Goal: Task Accomplishment & Management: Manage account settings

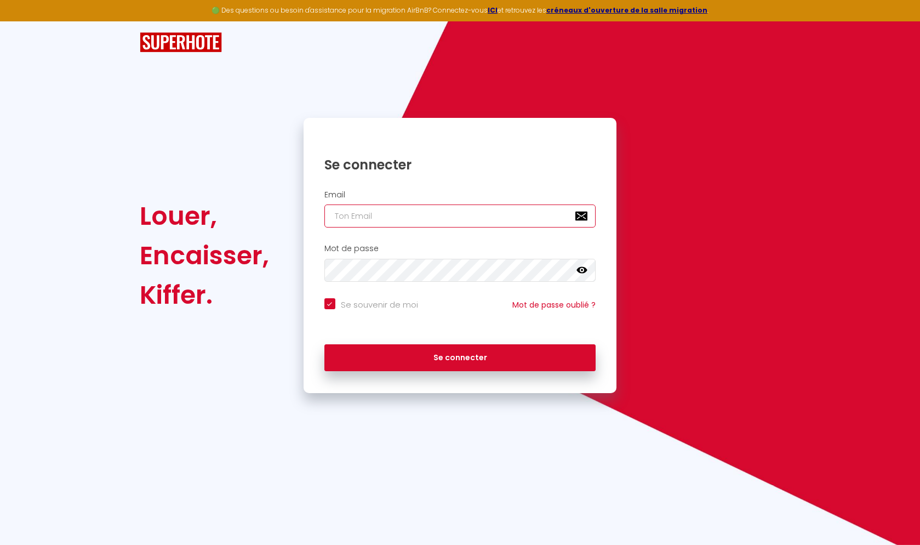
type input "l"
checkbox input "true"
type input "lo"
checkbox input "true"
type input "loc"
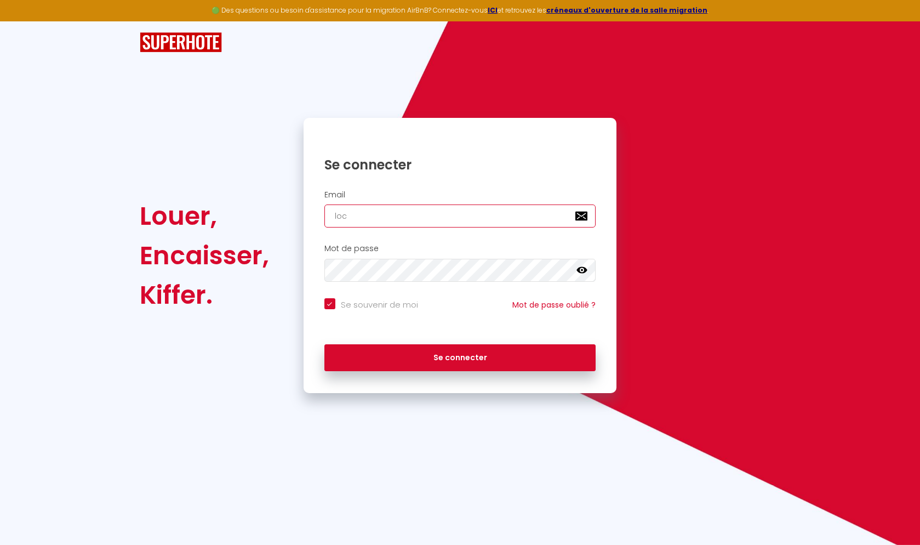
checkbox input "true"
type input "loce"
checkbox input "true"
type input "locea"
checkbox input "true"
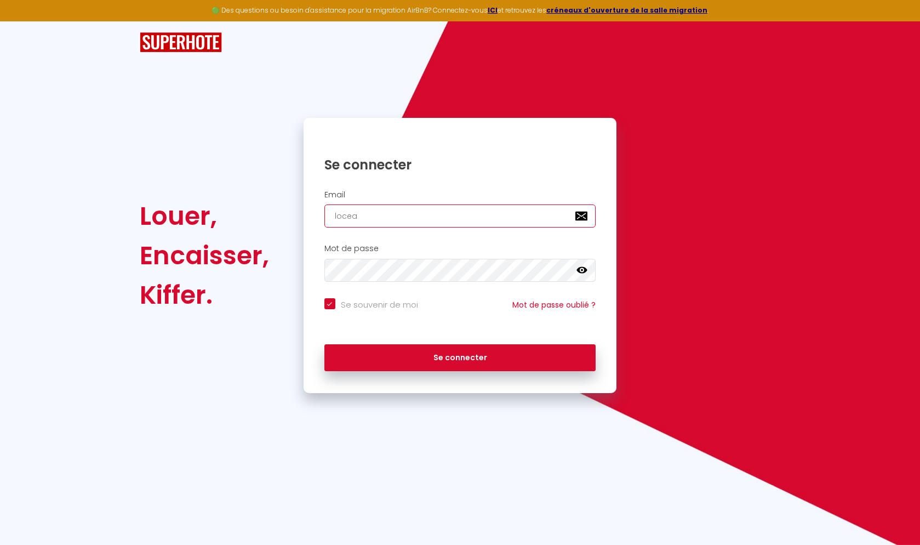
type input "loceac"
checkbox input "true"
type input "loceaco"
checkbox input "true"
type input "loceacon"
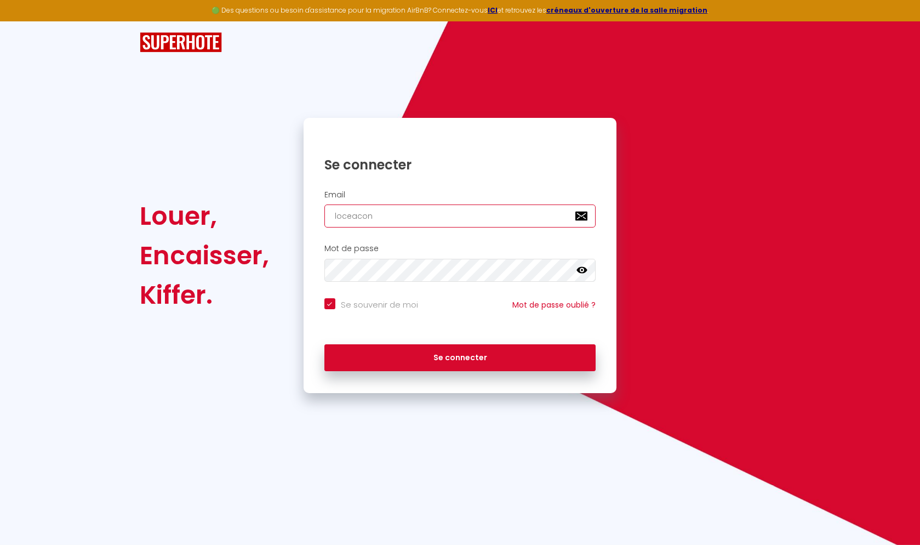
checkbox input "true"
type input "loceaconc"
checkbox input "true"
type input "loceaconci"
checkbox input "true"
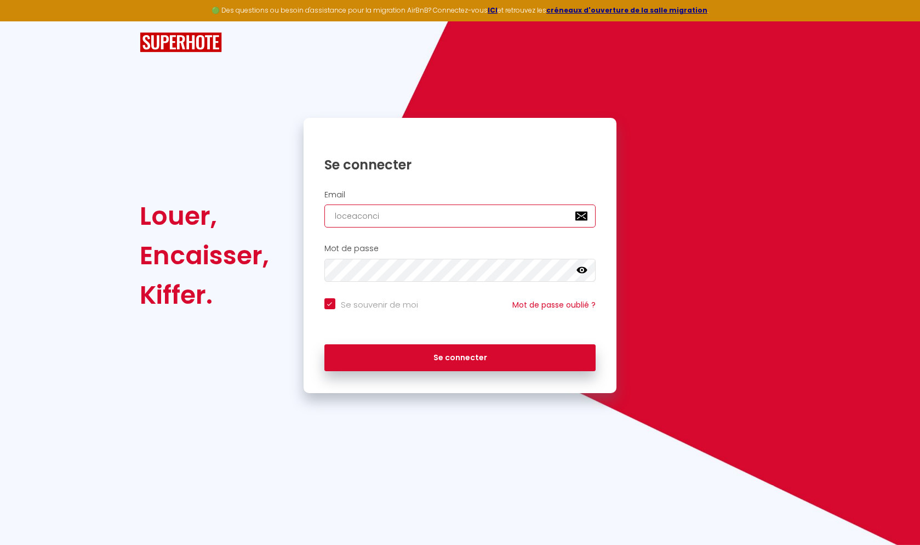
type input "loceaconcie"
checkbox input "true"
type input "loceaconcier"
checkbox input "true"
type input "loceaconcierf"
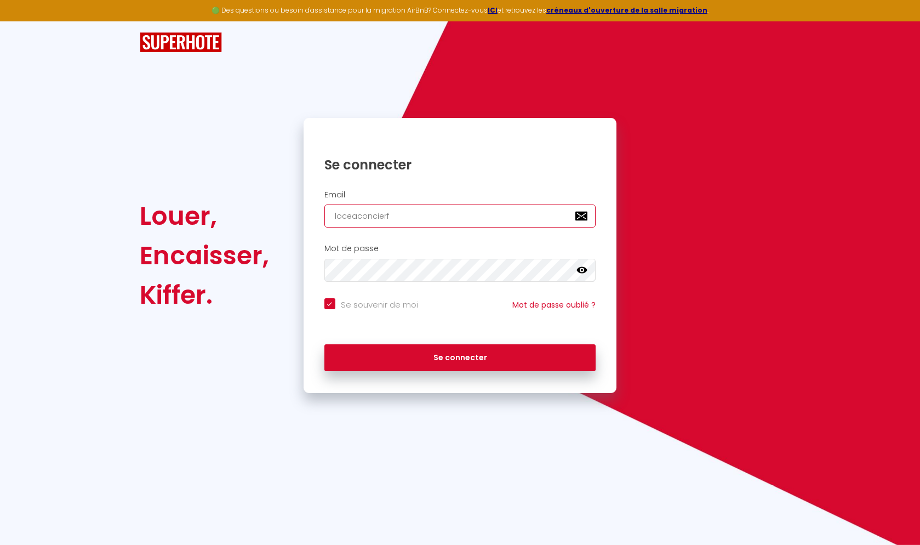
checkbox input "true"
type input "loceaconcier"
checkbox input "true"
type input "loceaconcierg"
checkbox input "true"
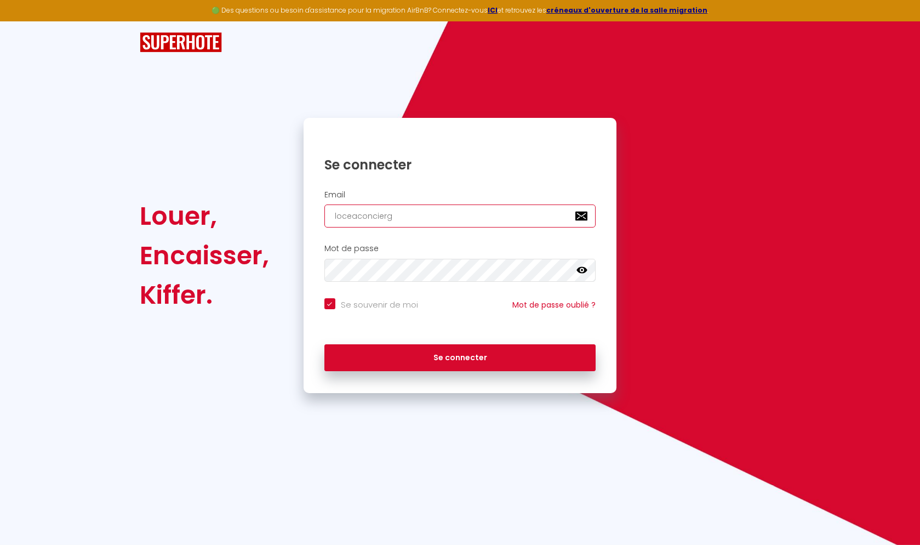
type input "loceaconcierge"
checkbox input "true"
type input "loceaconcierger"
checkbox input "true"
type input "loceaconciergeri"
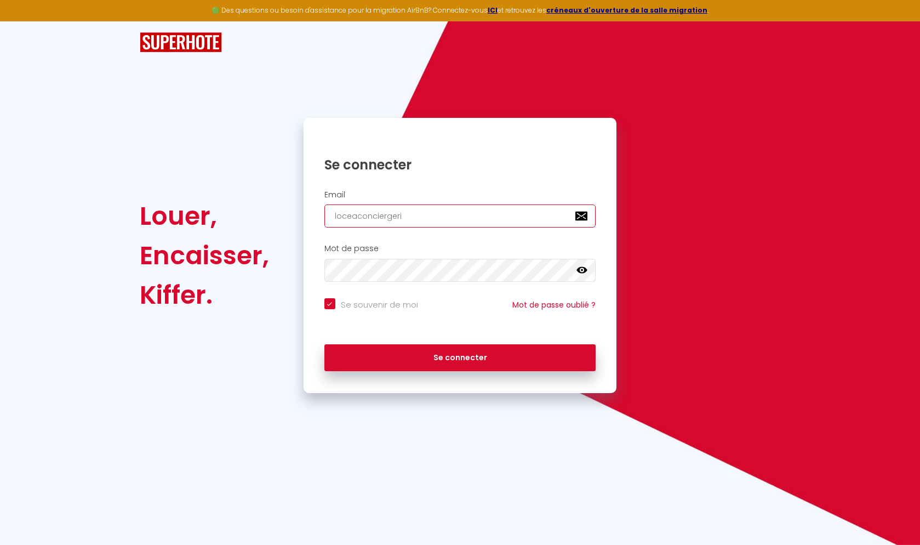
checkbox input "true"
type input "loceaconciergerie"
checkbox input "true"
type input "loceaconciergerie@"
checkbox input "true"
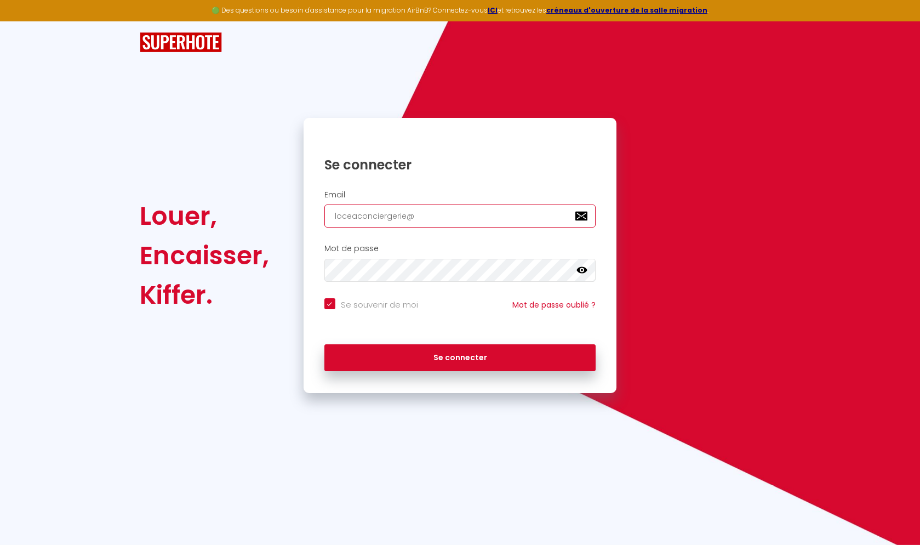
type input "loceaconciergerie@g"
checkbox input "true"
type input "loceaconciergerie@gm"
checkbox input "true"
type input "loceaconciergerie@gma"
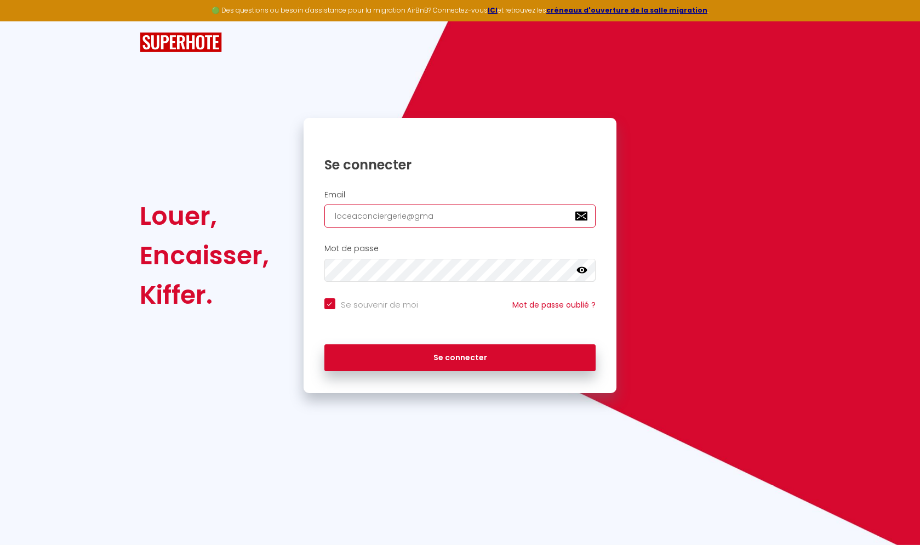
checkbox input "true"
type input "loceaconciergerie@gmai"
checkbox input "true"
type input "[EMAIL_ADDRESS]"
checkbox input "true"
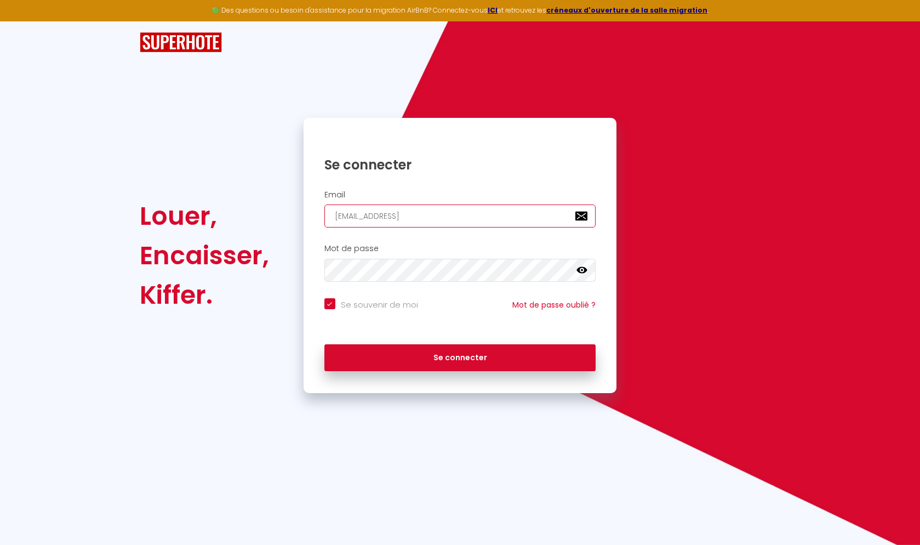
type input "[EMAIL_ADDRESS]."
checkbox input "true"
type input "loceaconciergerie@gmail.c"
checkbox input "true"
type input "[EMAIL_ADDRESS][DOMAIN_NAME]"
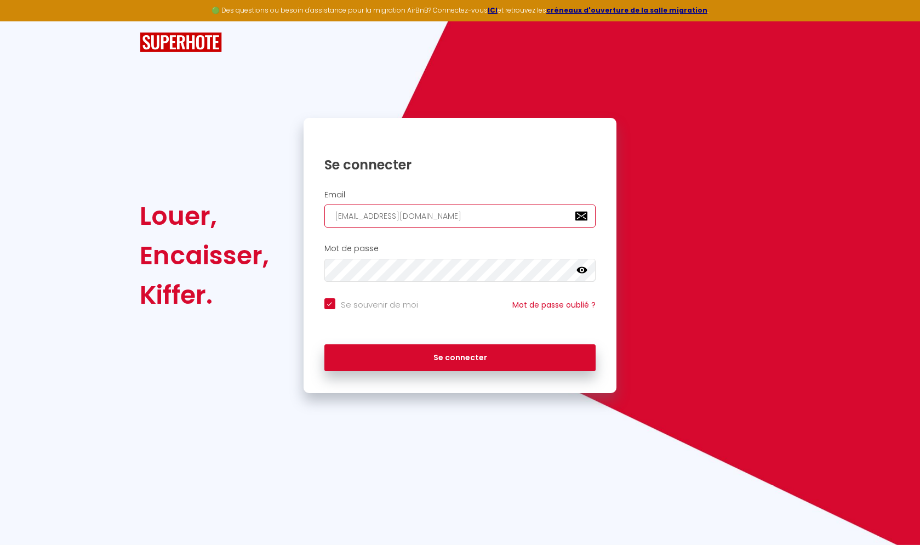
checkbox input "true"
type input "[EMAIL_ADDRESS][DOMAIN_NAME]"
checkbox input "true"
type input "[EMAIL_ADDRESS][DOMAIN_NAME]"
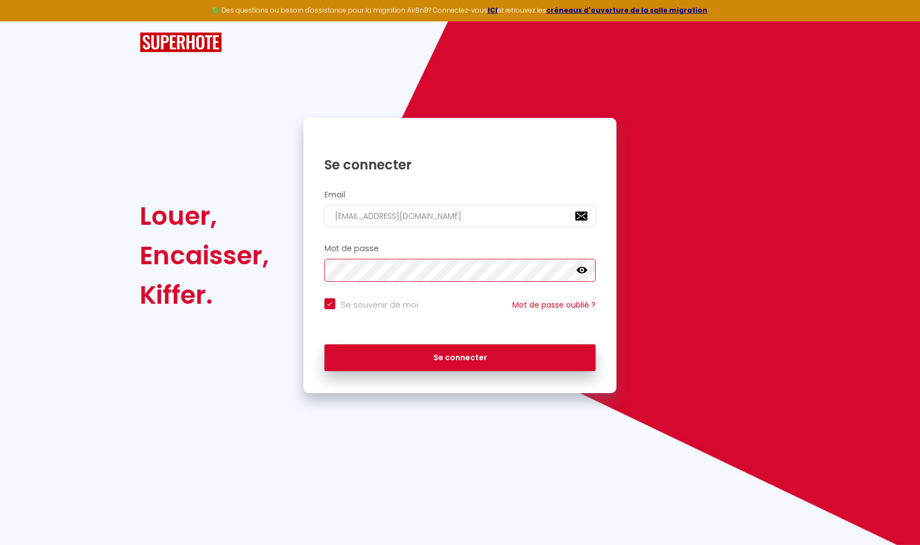
click at [460, 356] on button "Se connecter" at bounding box center [461, 357] width 272 height 27
checkbox input "true"
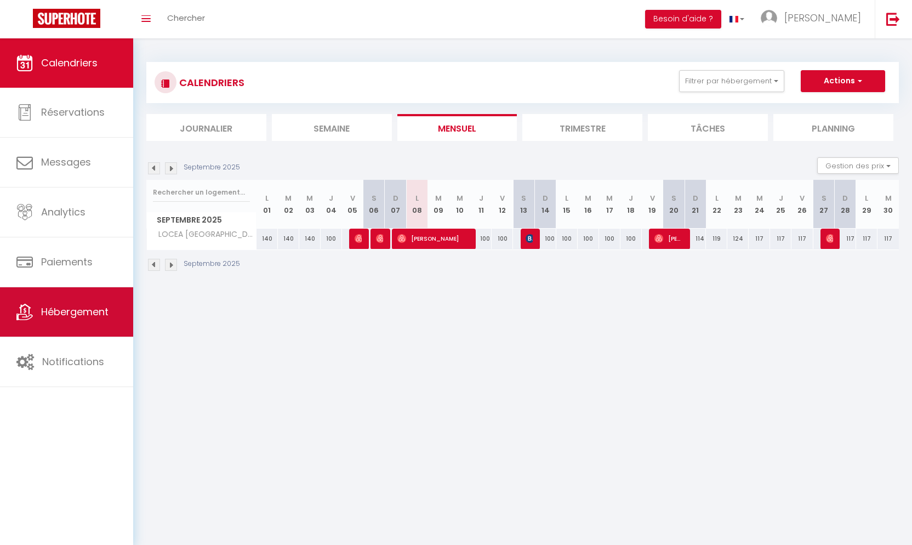
click at [46, 305] on span "Hébergement" at bounding box center [74, 312] width 67 height 14
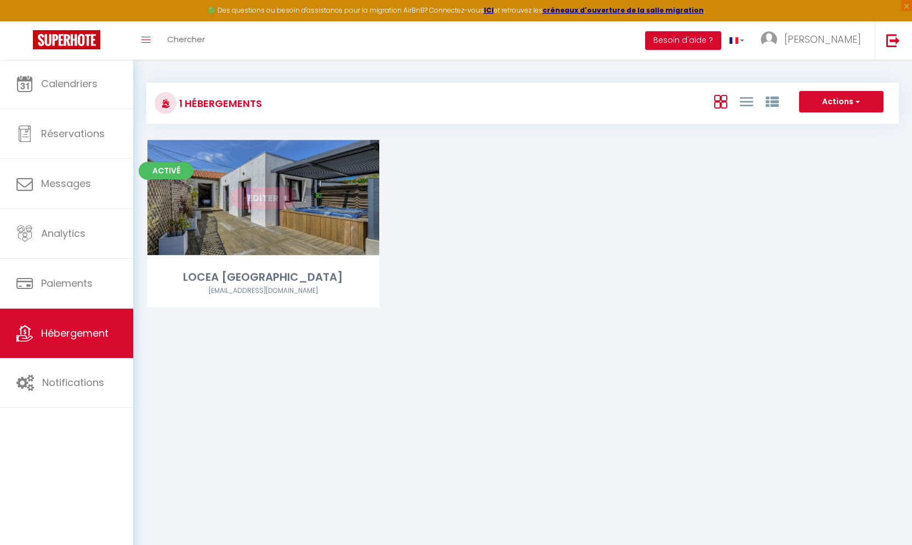
drag, startPoint x: 257, startPoint y: 186, endPoint x: 260, endPoint y: 191, distance: 5.6
click at [257, 186] on div "Editer" at bounding box center [263, 197] width 232 height 115
click at [261, 195] on link "Editer" at bounding box center [263, 198] width 66 height 22
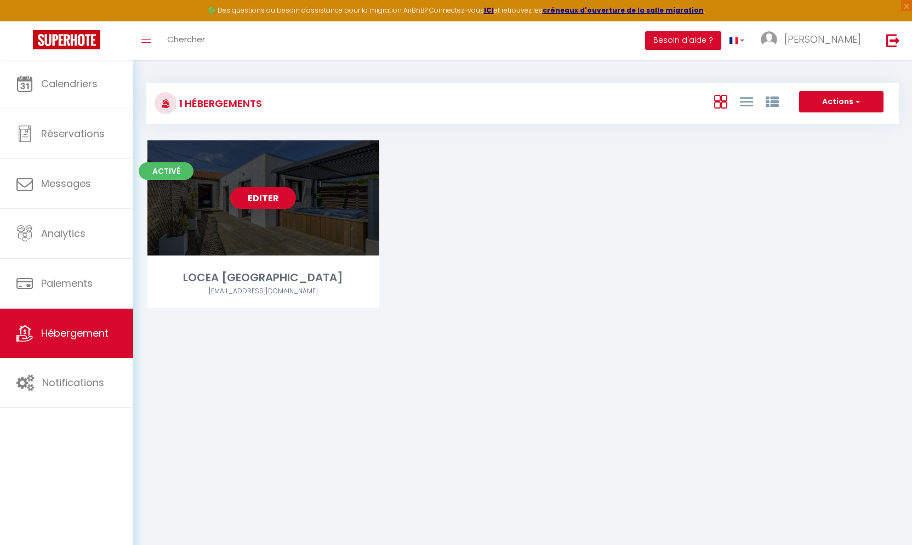
click at [261, 195] on link "Editer" at bounding box center [263, 198] width 66 height 22
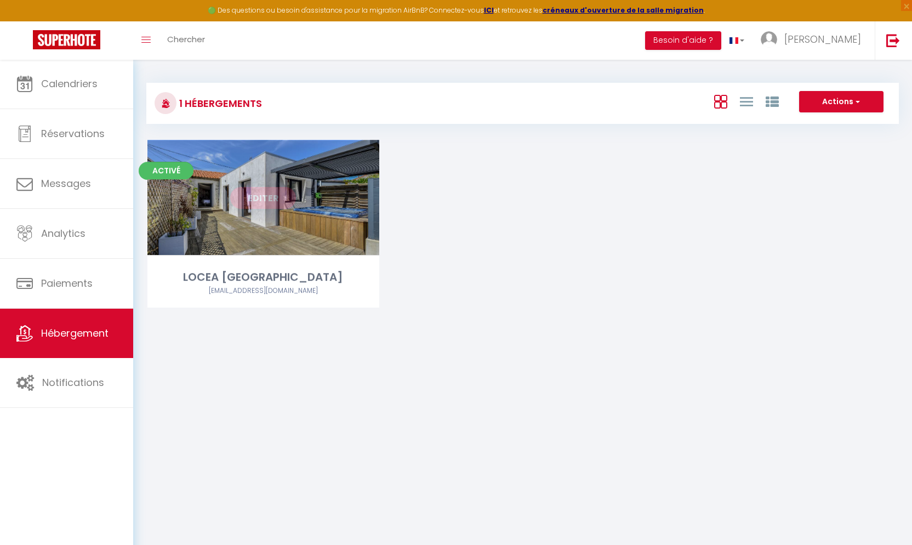
click at [261, 195] on link "Editer" at bounding box center [263, 198] width 66 height 22
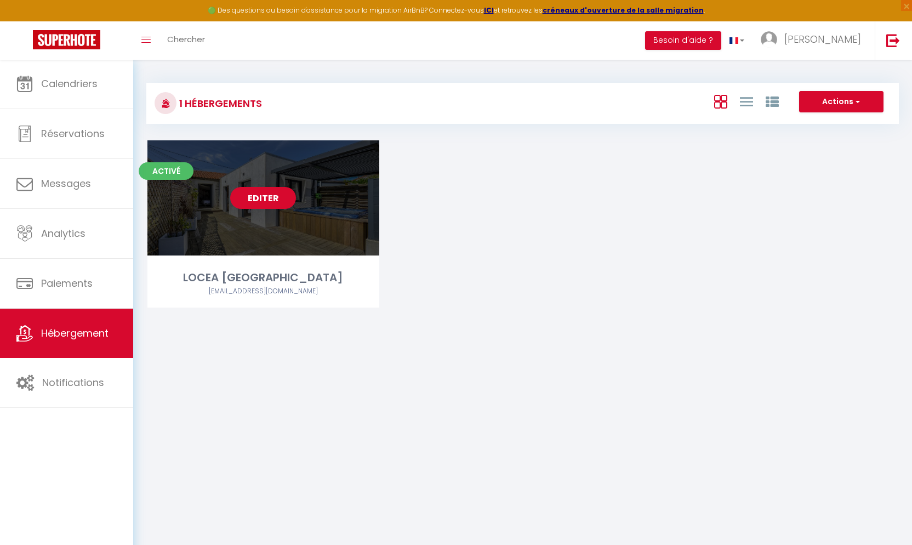
click at [261, 195] on link "Editer" at bounding box center [263, 198] width 66 height 22
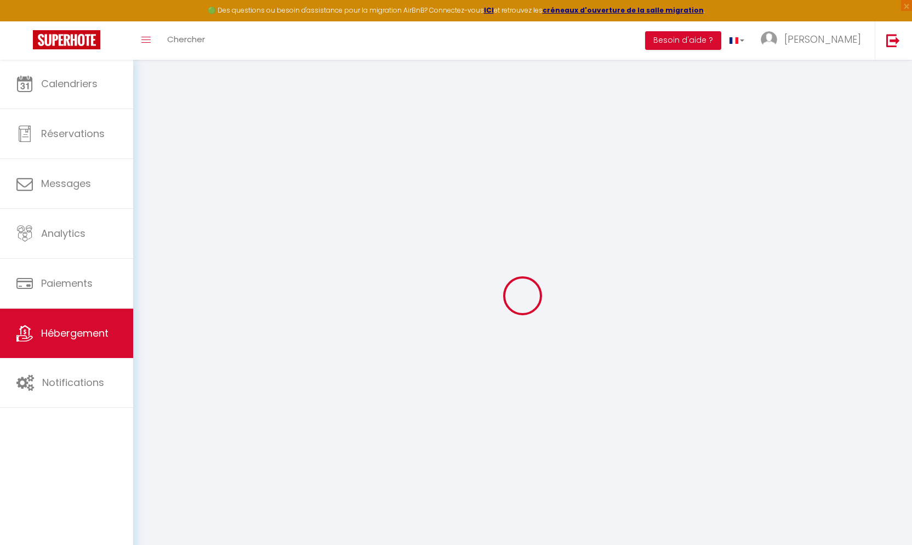
select select
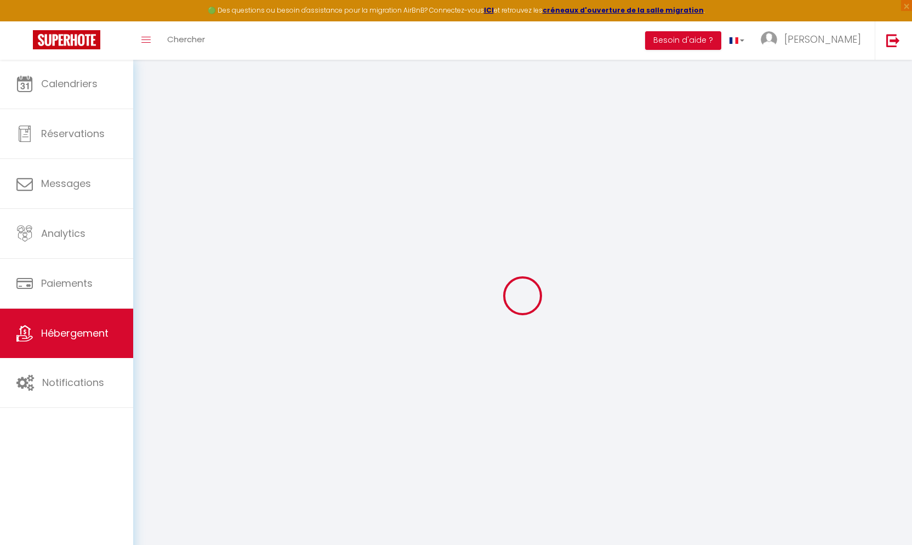
checkbox input "false"
select select
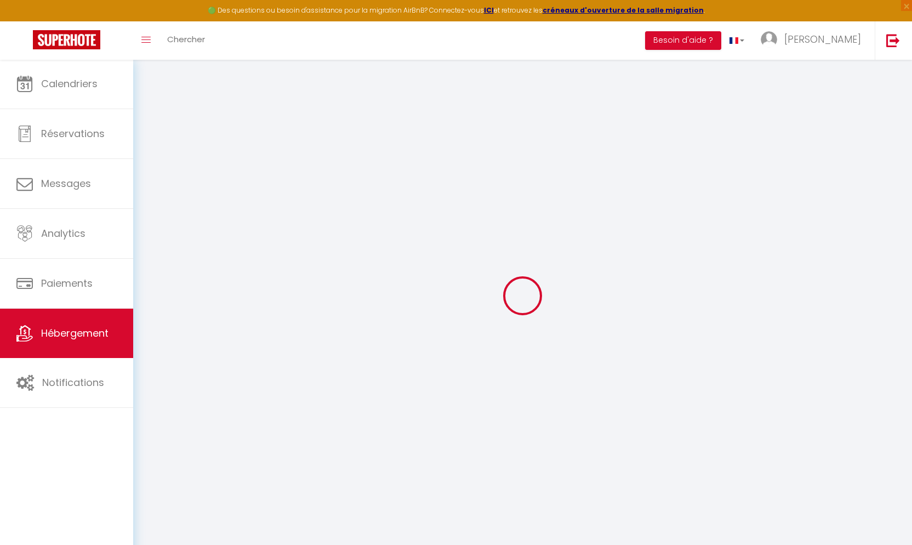
checkbox input "false"
select select
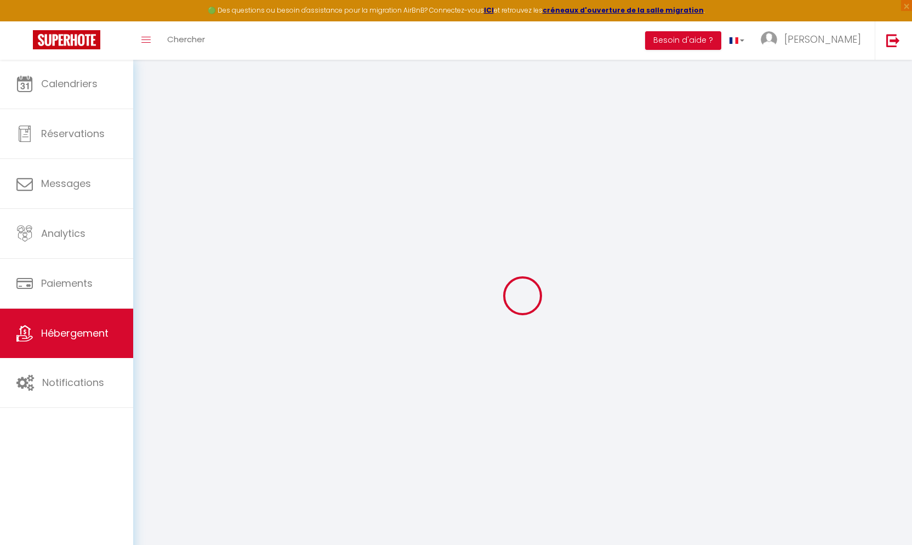
select select "17:00"
select select "23:00"
select select "11:00"
select select "30"
select select "120"
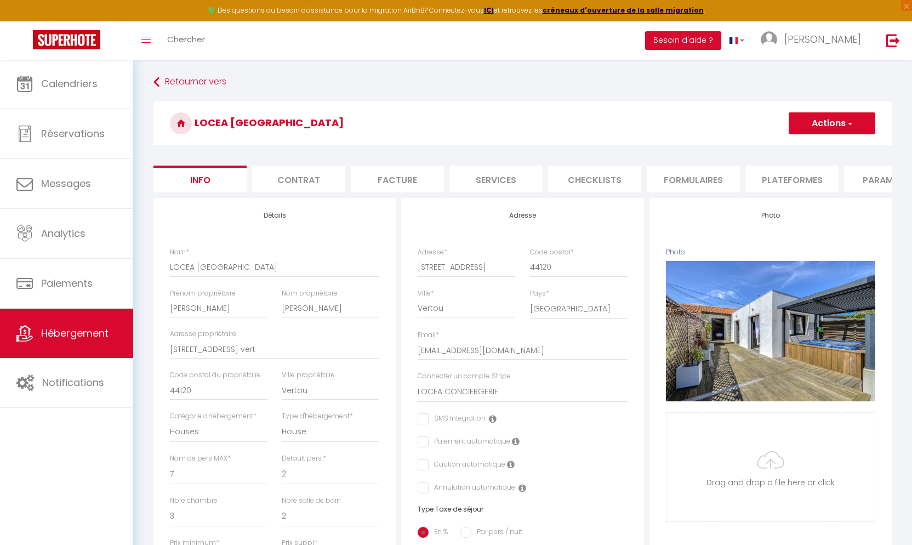
click at [295, 174] on li "Contrat" at bounding box center [298, 179] width 93 height 27
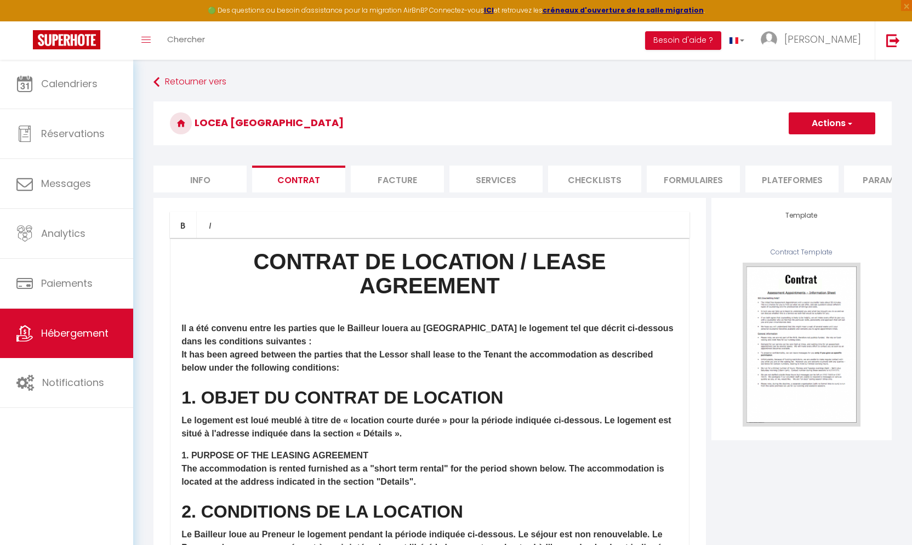
click at [382, 179] on li "Facture" at bounding box center [397, 179] width 93 height 27
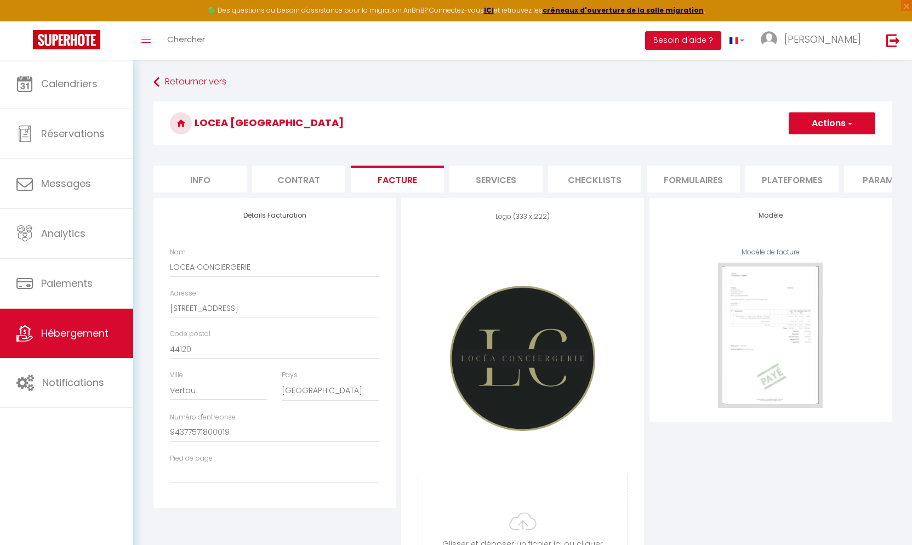
click at [472, 179] on li "Services" at bounding box center [496, 179] width 93 height 27
select select
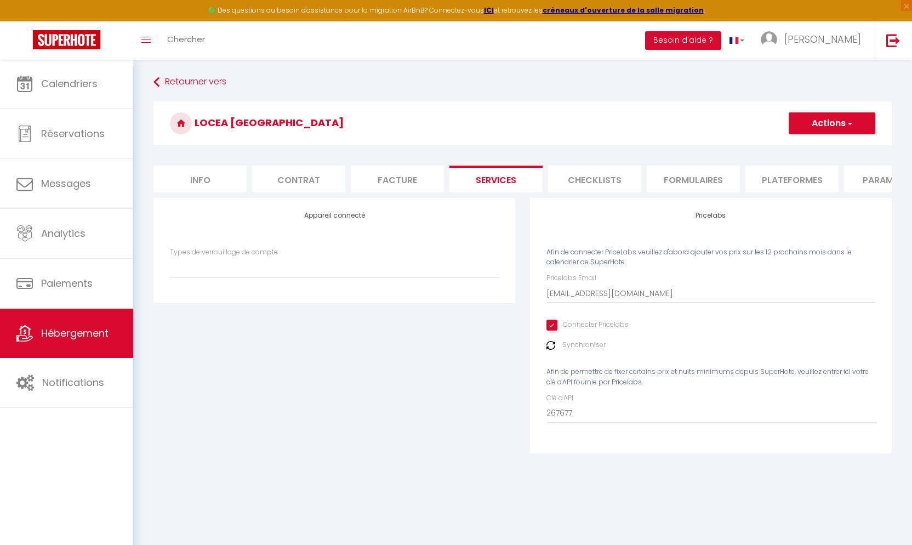
click at [551, 350] on img at bounding box center [551, 345] width 9 height 9
click at [549, 350] on img at bounding box center [551, 345] width 9 height 9
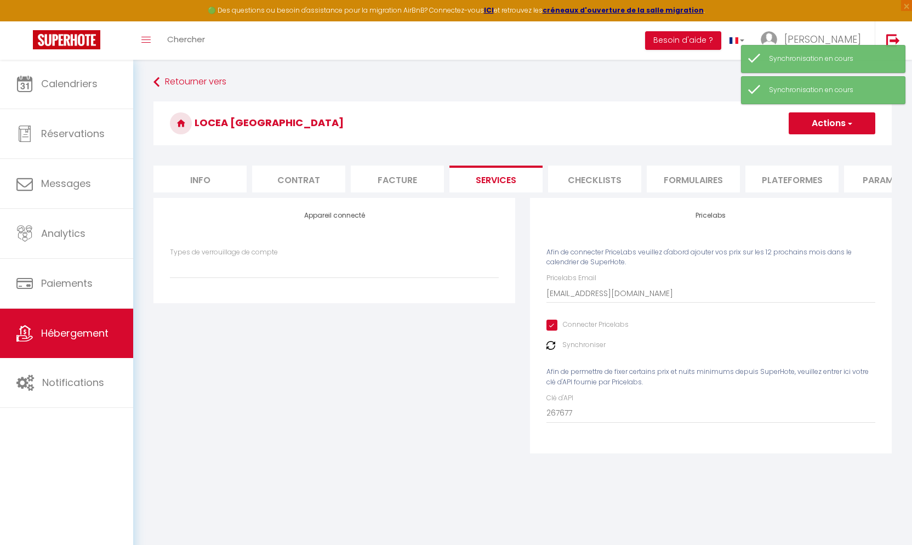
click at [551, 330] on input "Connecter Pricelabs" at bounding box center [588, 325] width 82 height 11
checkbox input "false"
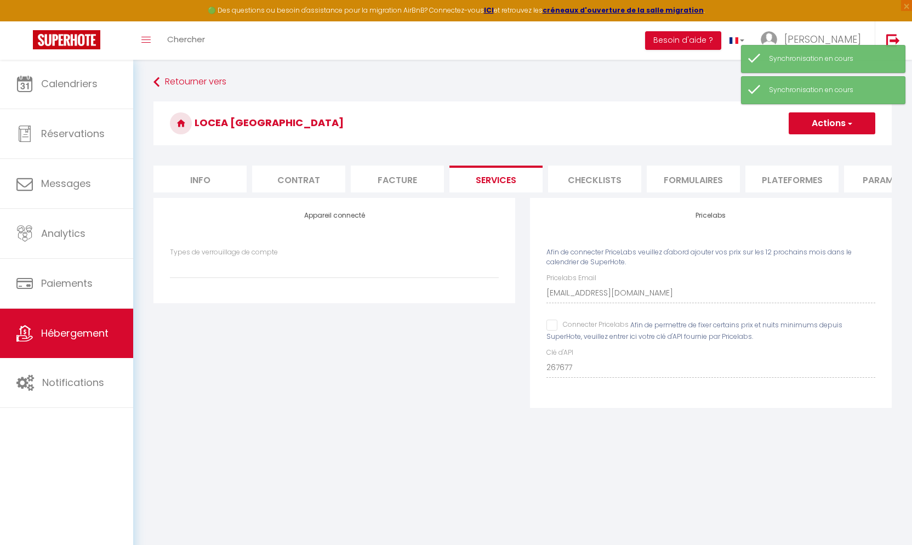
select select
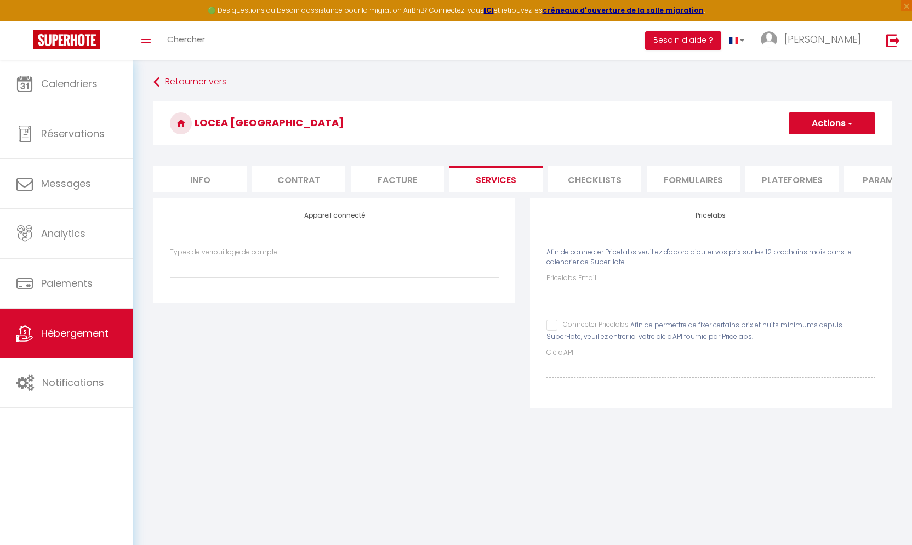
click at [550, 331] on input "Connecter Pricelabs" at bounding box center [588, 325] width 82 height 11
checkbox input "true"
select select
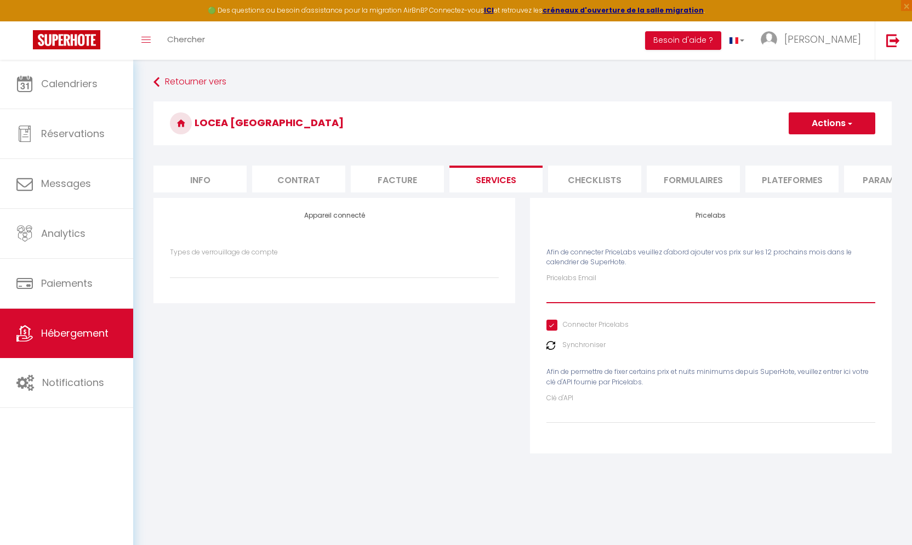
click at [575, 303] on input "Pricelabs Email" at bounding box center [711, 293] width 329 height 20
click at [584, 408] on input "Clé d'API" at bounding box center [711, 413] width 329 height 20
paste input "267677"
type input "267677"
select select
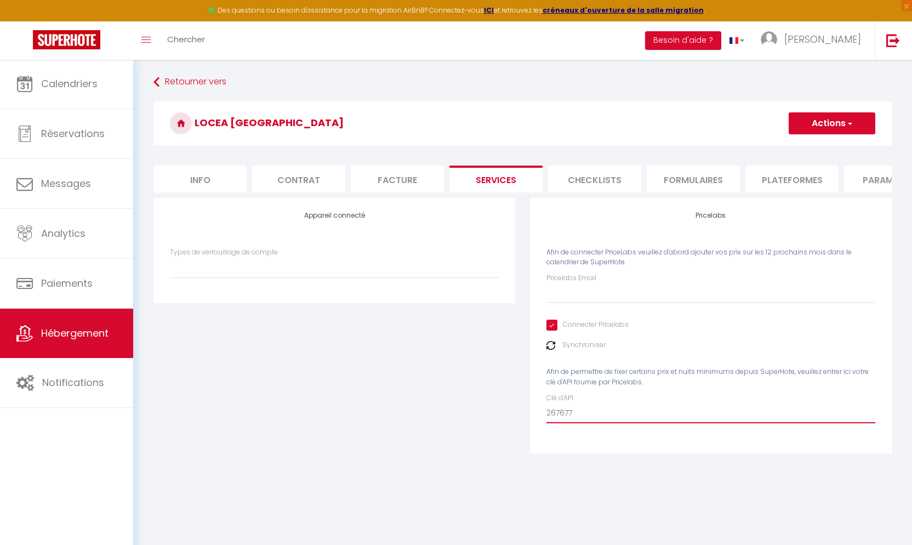
type input "267677"
click at [560, 303] on input "Pricelabs Email" at bounding box center [711, 293] width 329 height 20
type input "l"
select select
type input "lo"
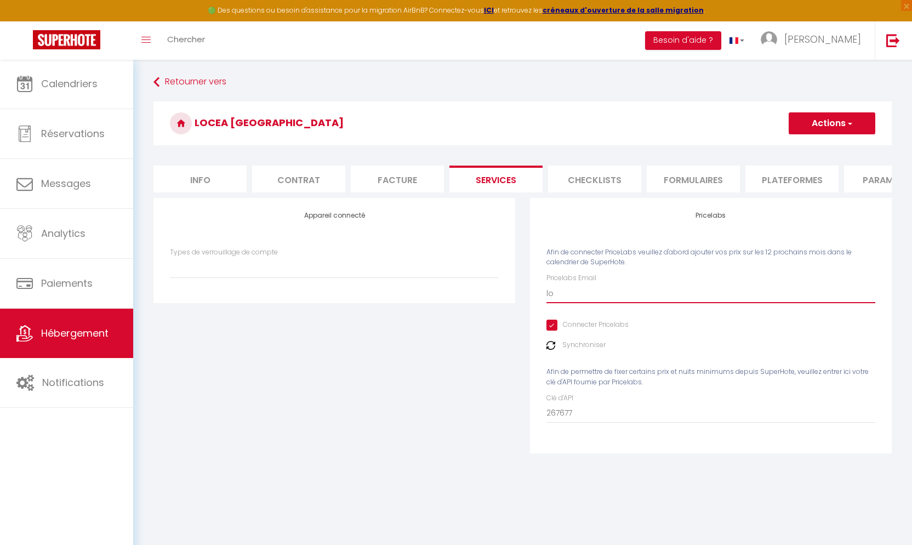
select select
type input "loc"
select select
type input "loce"
select select
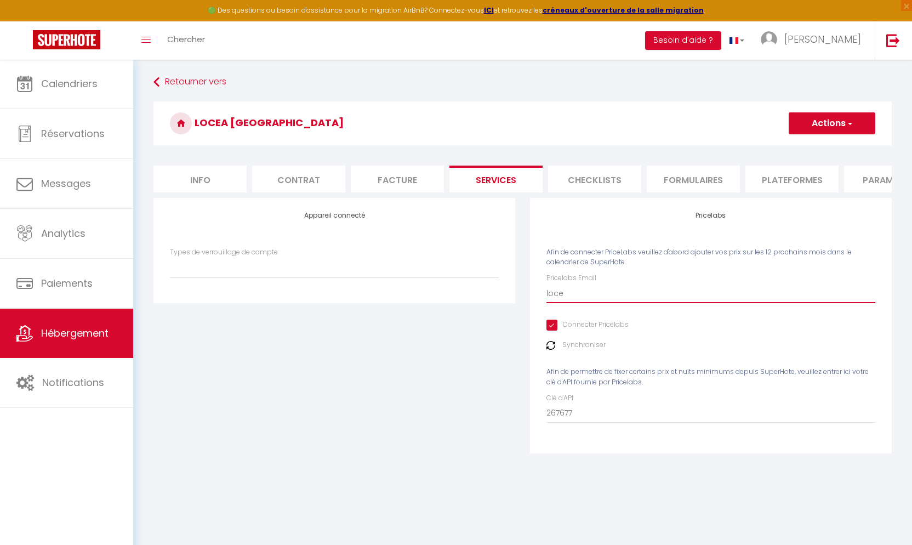
type input "locea"
select select
type input "loceac"
select select
type input "loceaco"
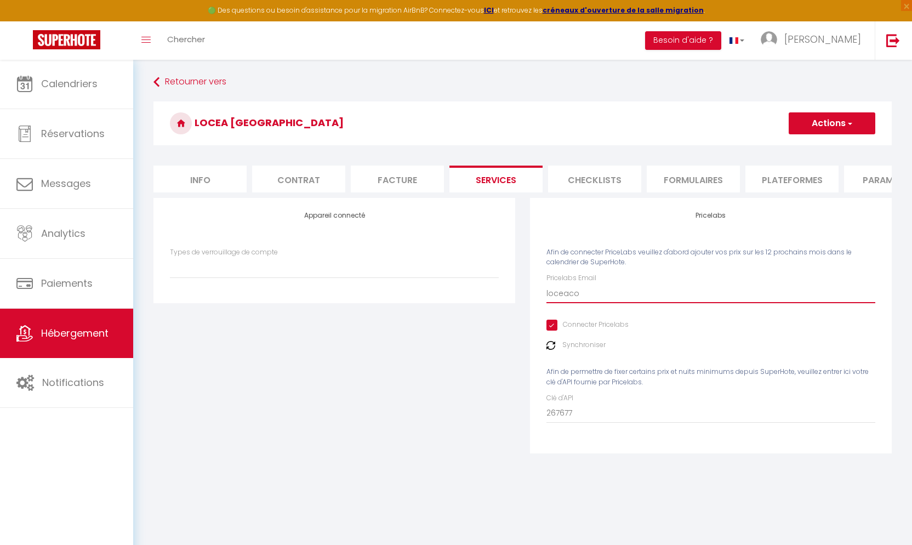
select select
type input "loceacon"
select select
type input "loceaconc"
select select
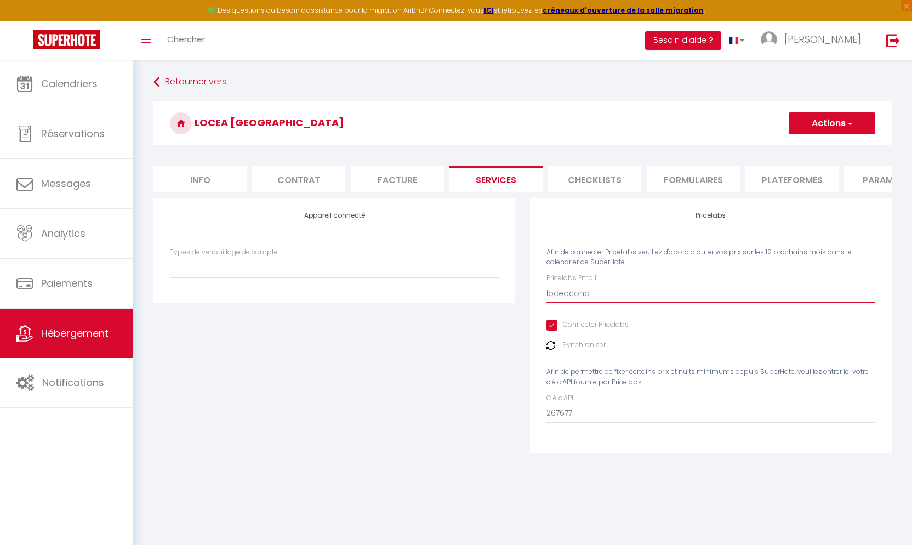
type input "loceaconci"
select select
type input "loceaconcie"
select select
type input "loceaconcier"
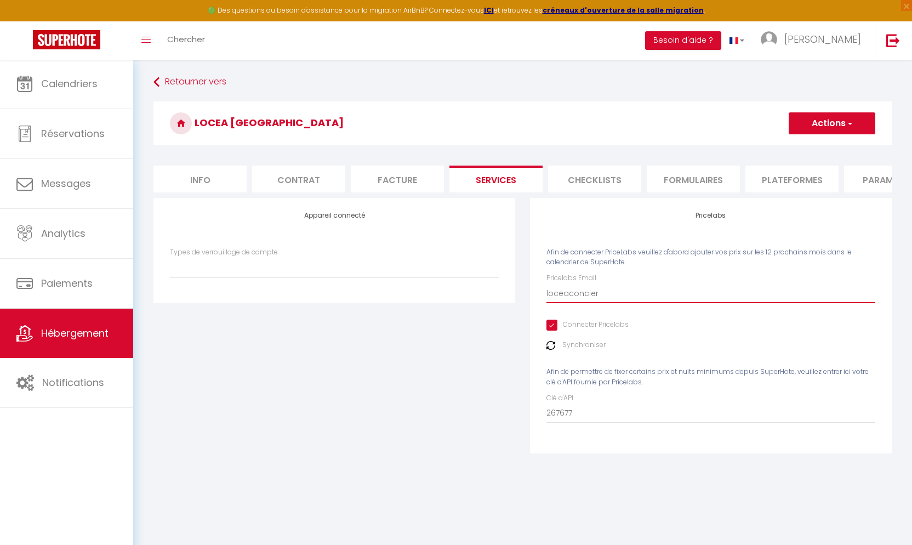
select select
type input "loceaconcierg"
select select
type input "loceaconcierge"
select select
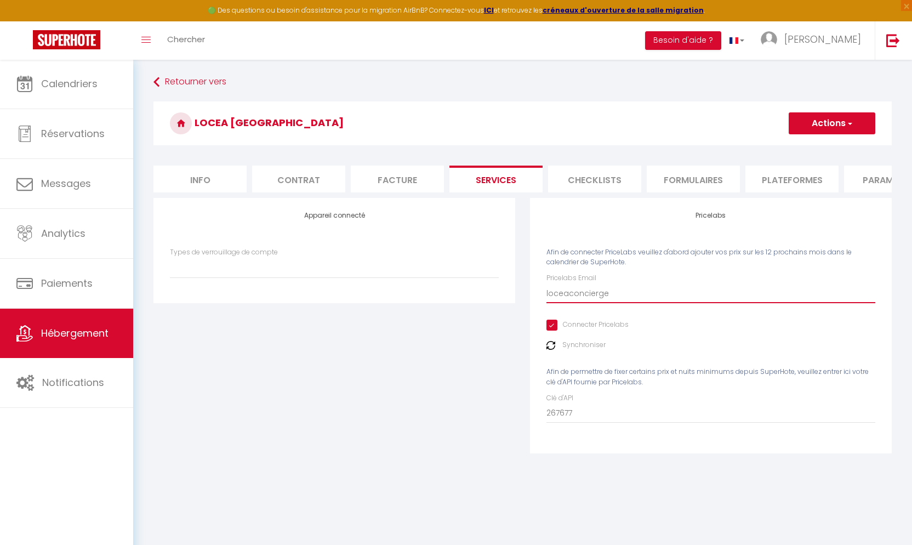
type input "loceaconcierger"
select select
type input "loceaconciergeri"
select select
type input "loceaconciergerie"
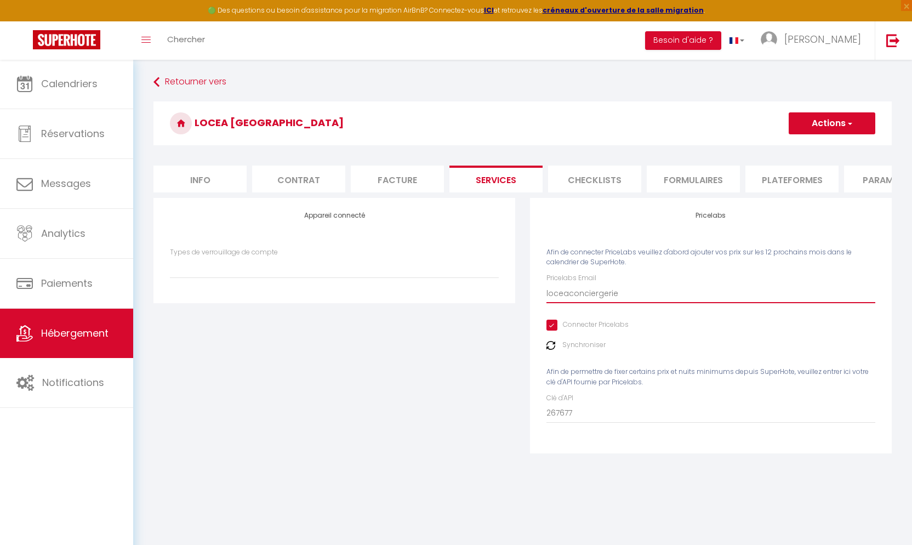
select select
type input "loceaconciergerie@"
select select
type input "loceaconciergerie@g"
select select
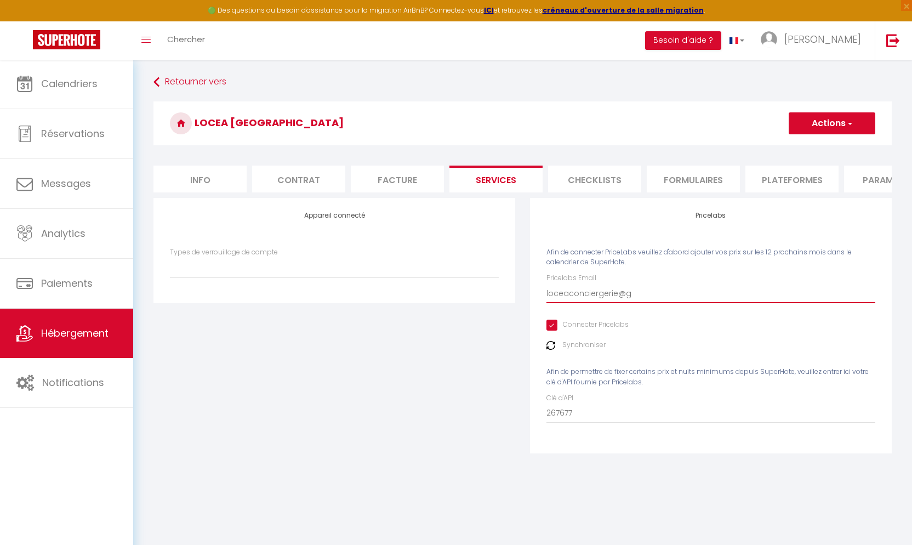
type input "loceaconciergerie@gm"
select select
type input "loceaconciergerie@gma"
select select
type input "loceaconciergerie@gmai"
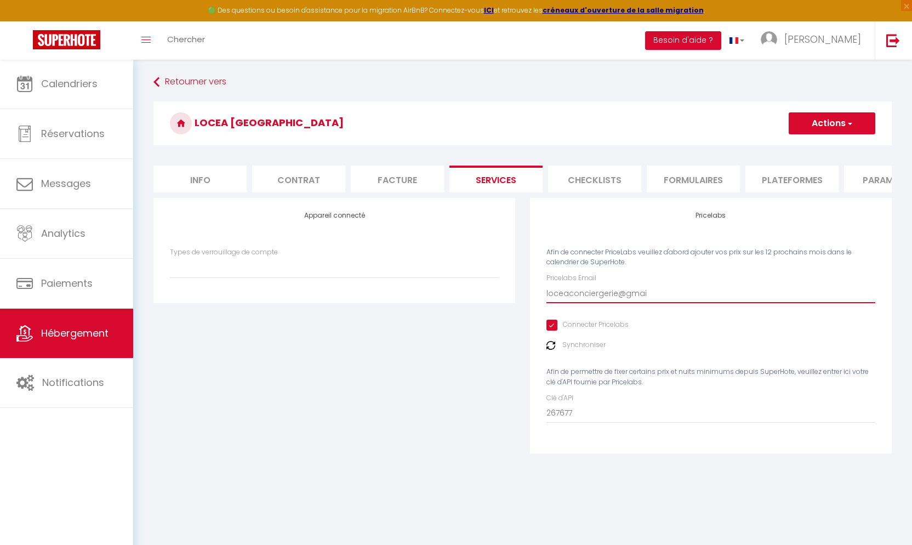
select select
type input "[EMAIL_ADDRESS]"
select select
type input "[EMAIL_ADDRESS]."
select select
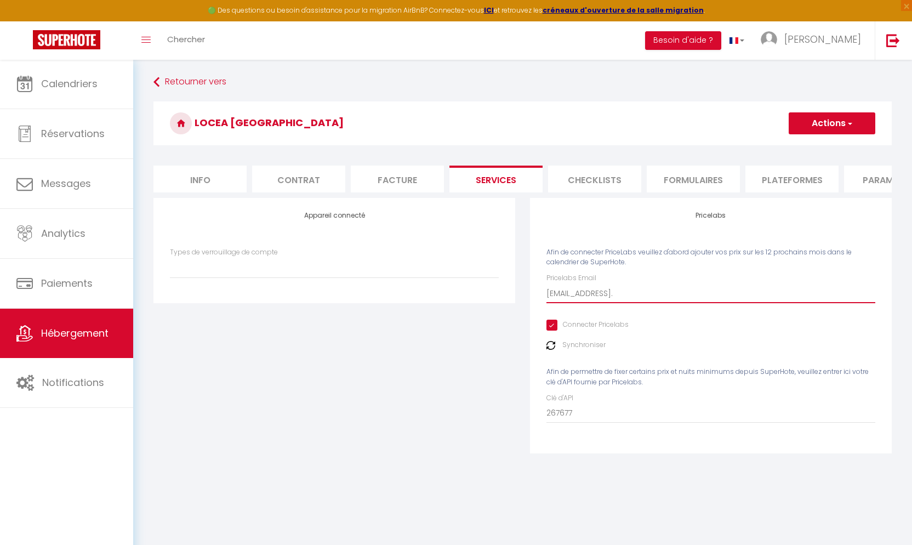
type input "loceaconciergerie@gmail.c"
select select
type input "[EMAIL_ADDRESS][DOMAIN_NAME]"
select select
type input "[EMAIL_ADDRESS][DOMAIN_NAME]"
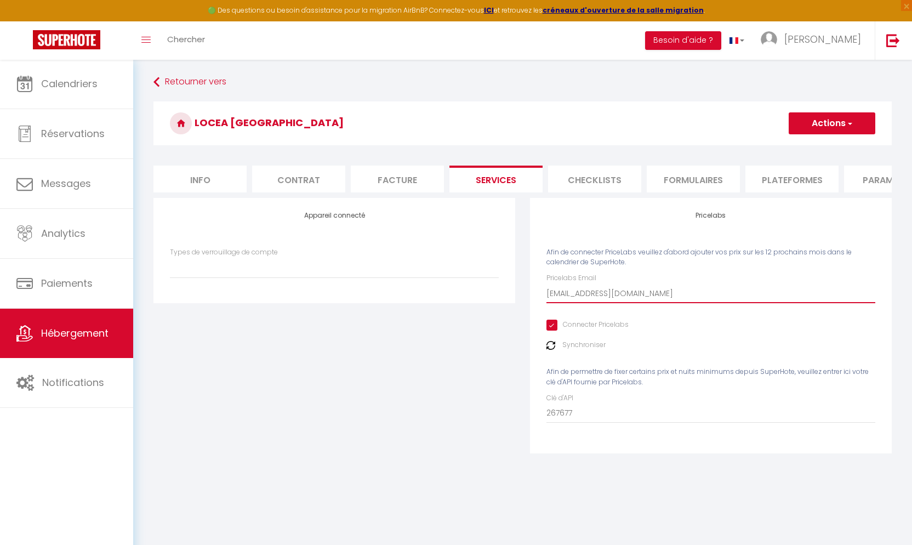
select select
type input "[EMAIL_ADDRESS][DOMAIN_NAME]"
click at [849, 126] on span "button" at bounding box center [849, 123] width 7 height 11
click at [829, 147] on link "Enregistrer" at bounding box center [831, 147] width 87 height 14
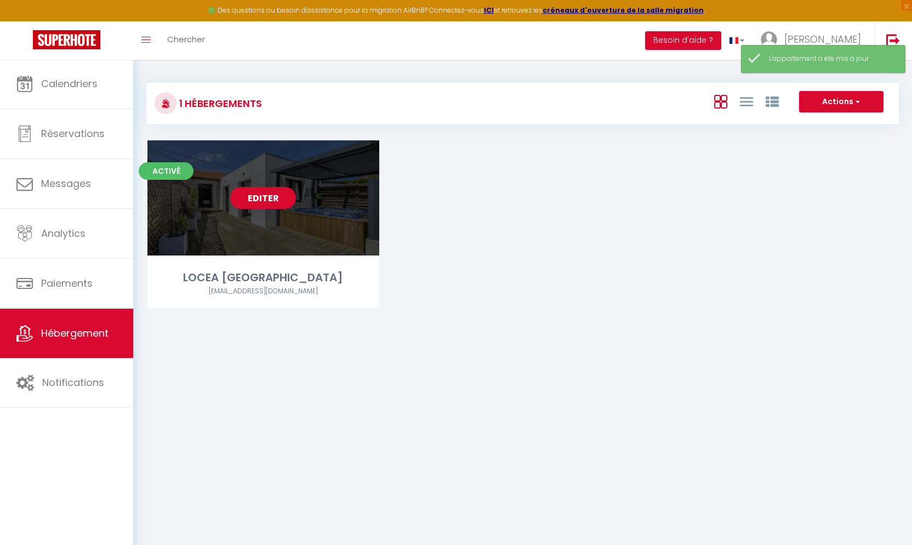
click at [249, 198] on link "Editer" at bounding box center [263, 198] width 66 height 22
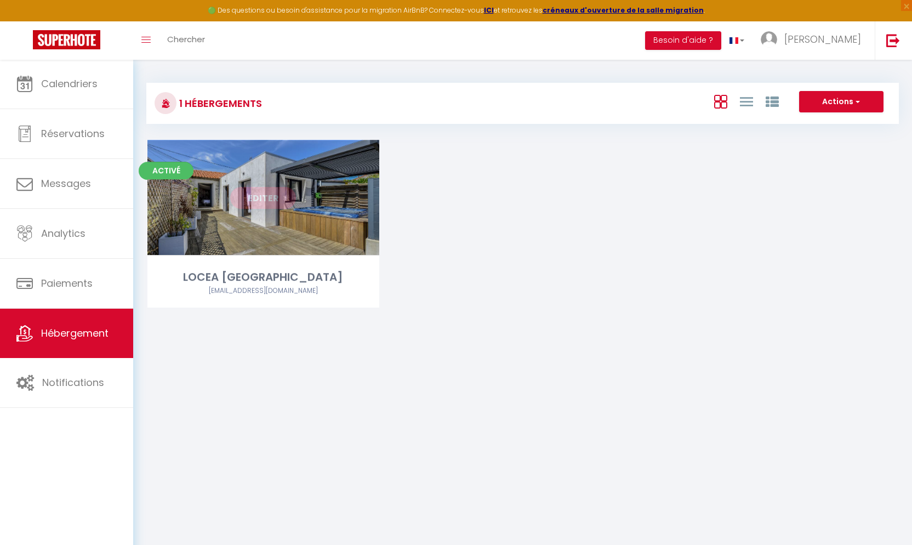
click at [260, 198] on link "Editer" at bounding box center [263, 198] width 66 height 22
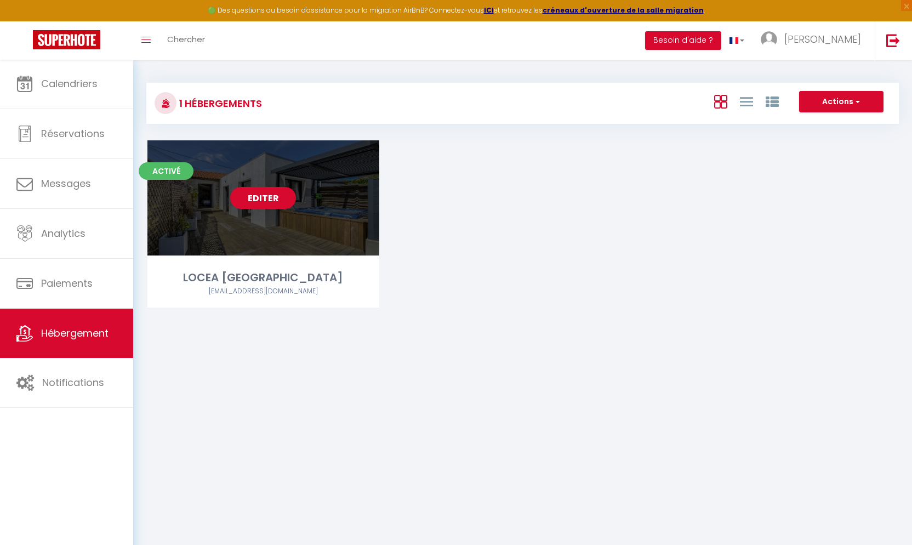
click at [258, 202] on link "Editer" at bounding box center [263, 198] width 66 height 22
click at [259, 196] on link "Editer" at bounding box center [263, 198] width 66 height 22
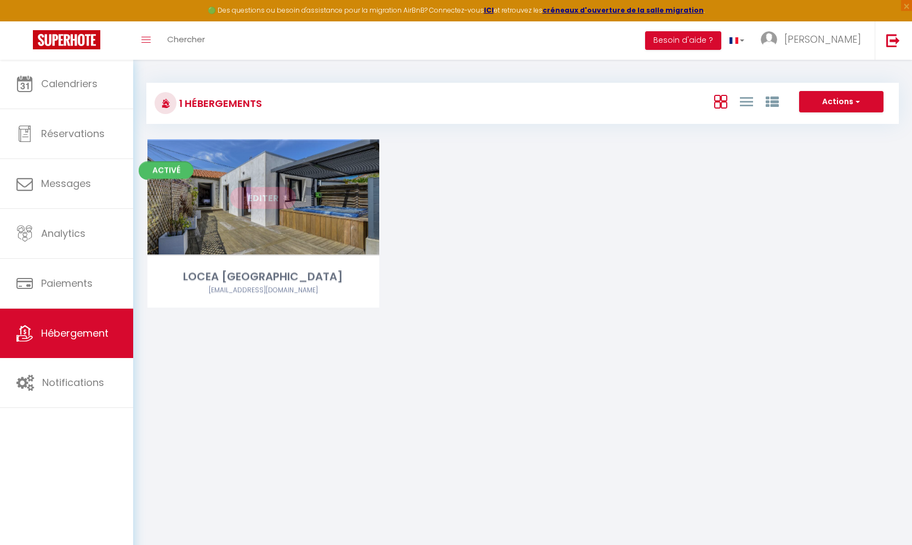
click at [255, 200] on link "Editer" at bounding box center [263, 198] width 66 height 22
